Goal: Information Seeking & Learning: Learn about a topic

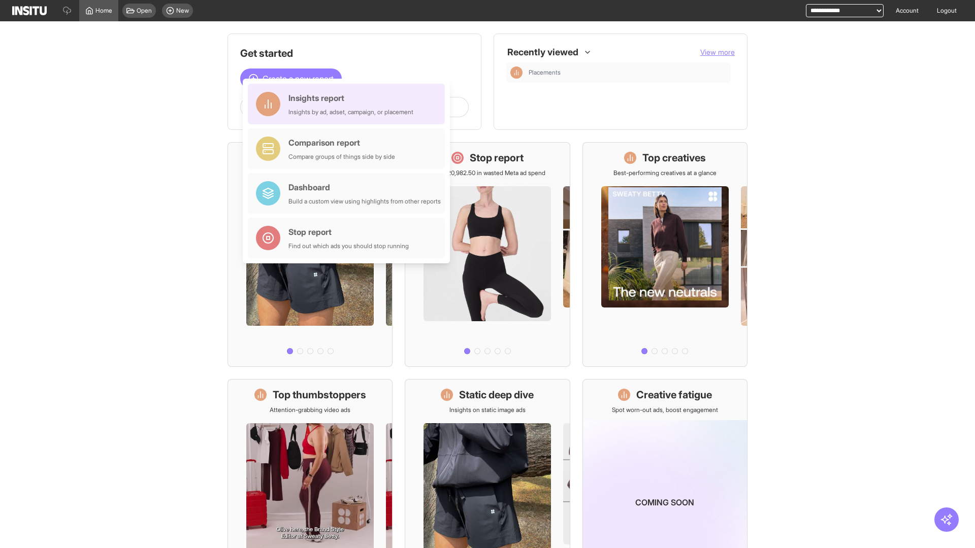
click at [349, 104] on div "Insights report Insights by ad, adset, campaign, or placement" at bounding box center [350, 104] width 125 height 24
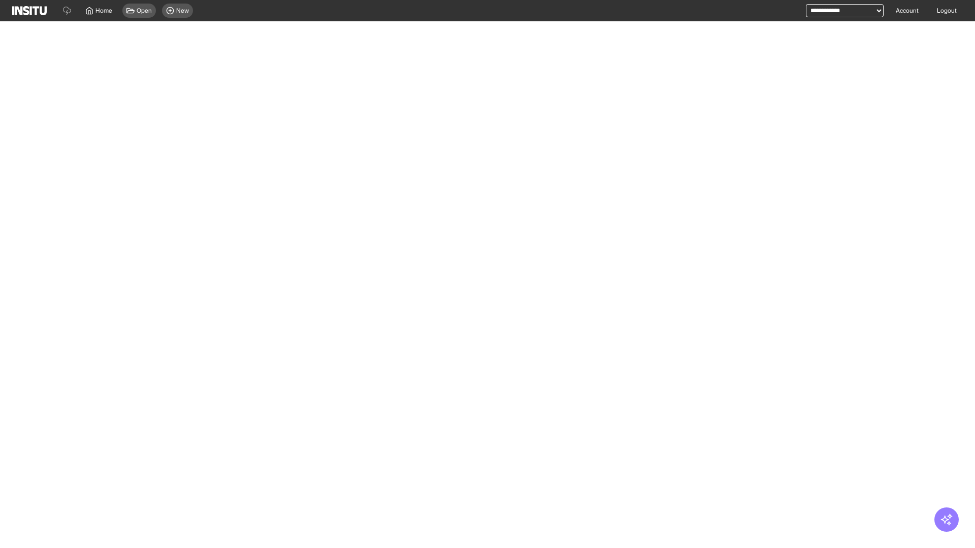
select select "**"
